Goal: Navigation & Orientation: Find specific page/section

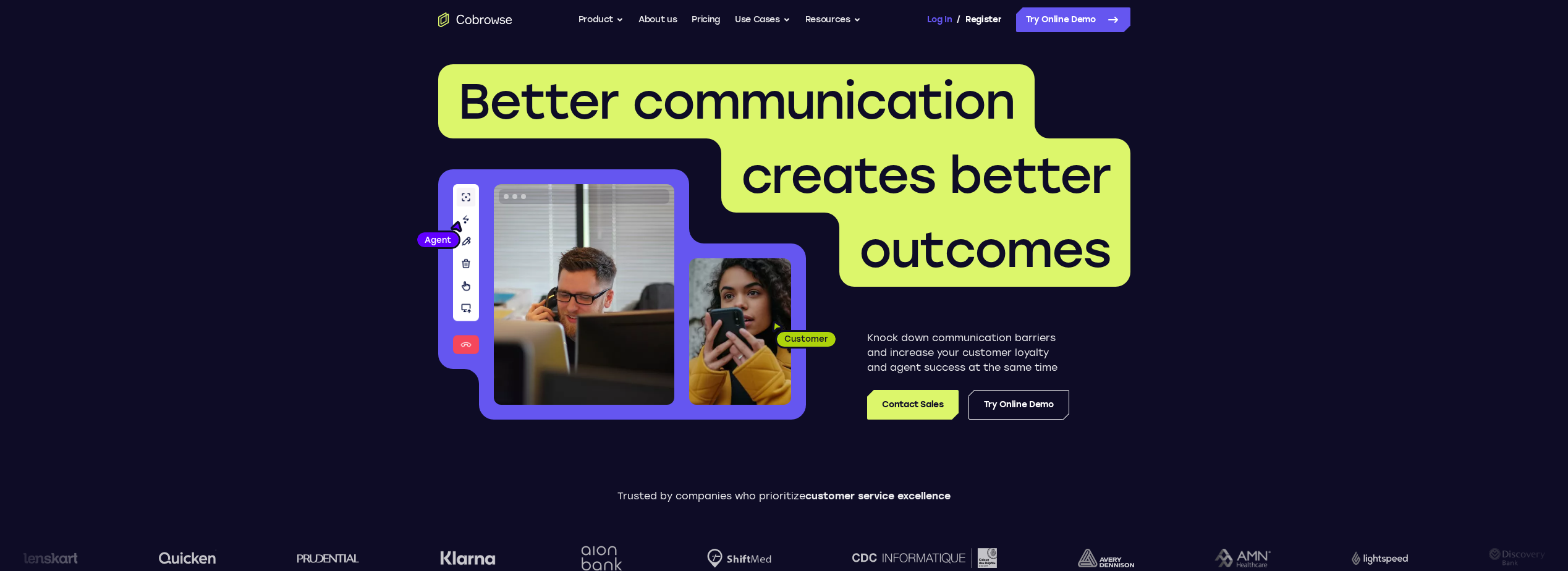
click at [936, 16] on link "Log In" at bounding box center [939, 19] width 25 height 25
click at [953, 15] on div "Log In / Register" at bounding box center [964, 19] width 74 height 25
click at [947, 15] on link "Log In" at bounding box center [939, 19] width 25 height 25
click at [979, 22] on link "Dashboard" at bounding box center [979, 19] width 46 height 25
